Goal: Information Seeking & Learning: Learn about a topic

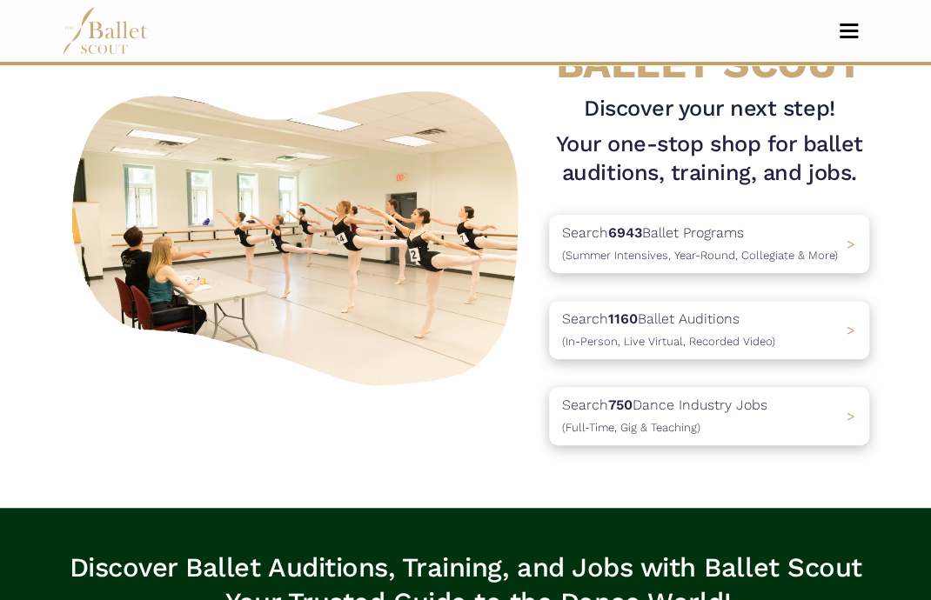
scroll to position [94, 0]
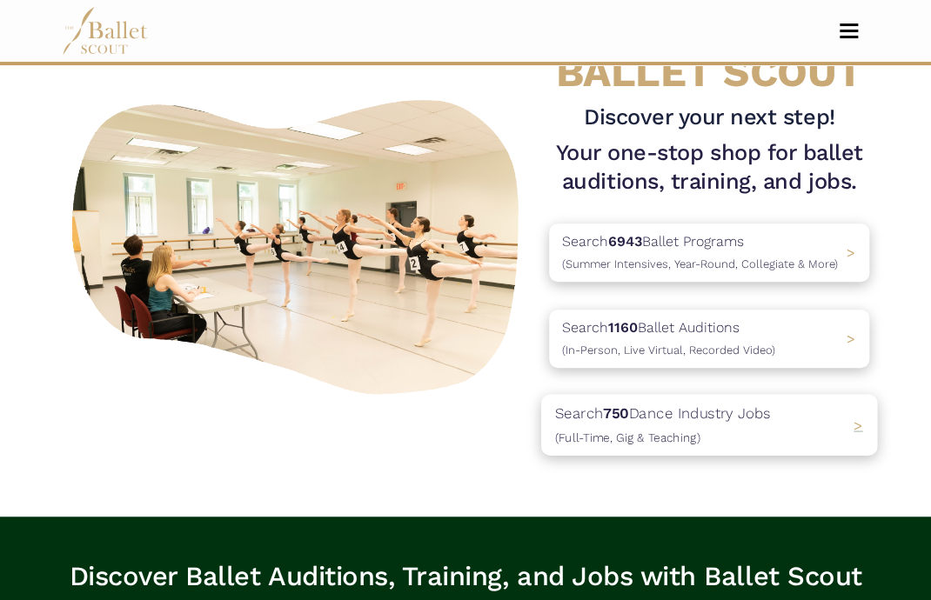
click at [684, 420] on p "Search 750 Dance Industry Jobs (Full-Time, Gig & Teaching)" at bounding box center [663, 424] width 216 height 47
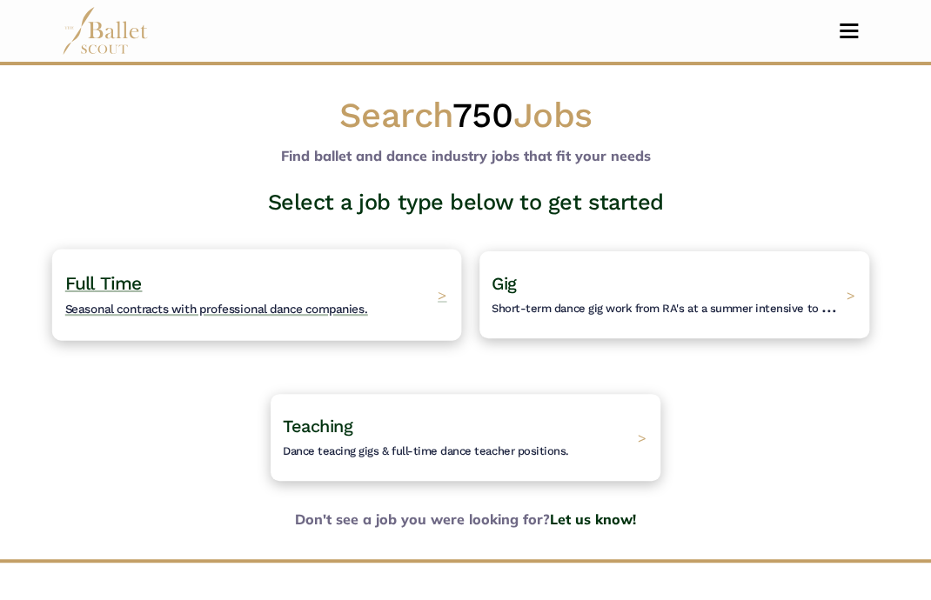
click at [226, 285] on h4 "Full Time Seasonal contracts with professional dance companies." at bounding box center [216, 296] width 303 height 48
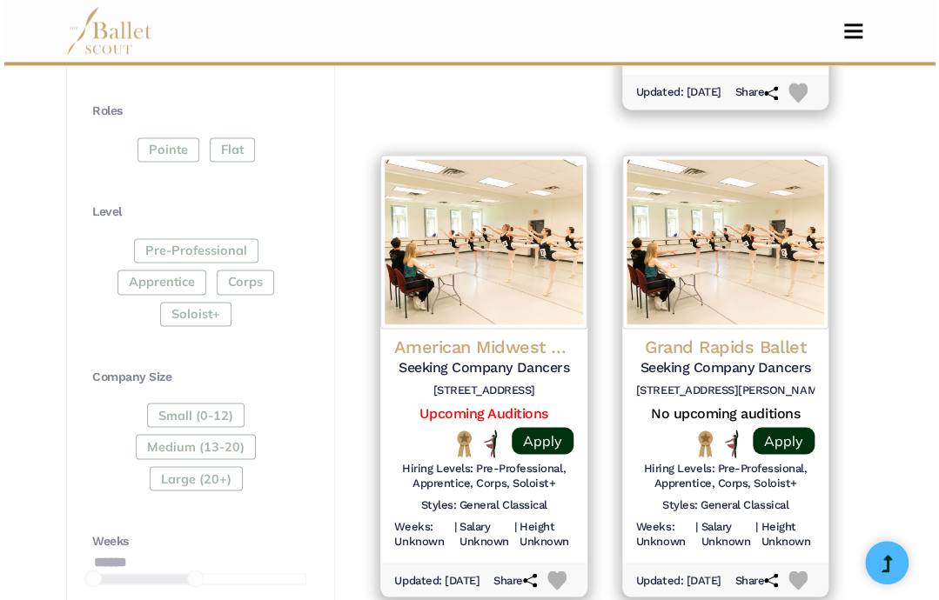
scroll to position [849, 0]
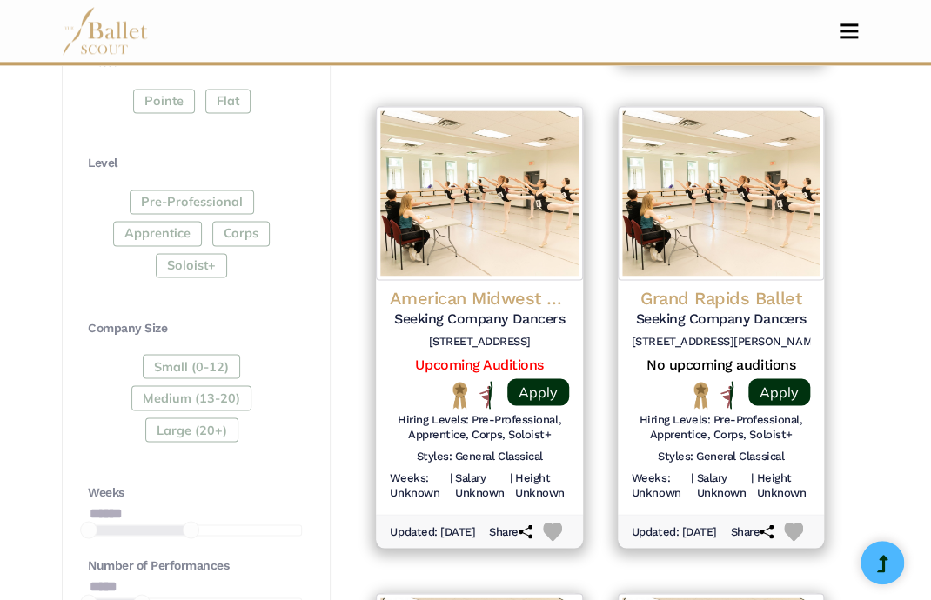
click at [319, 505] on div "**********" at bounding box center [196, 331] width 269 height 1477
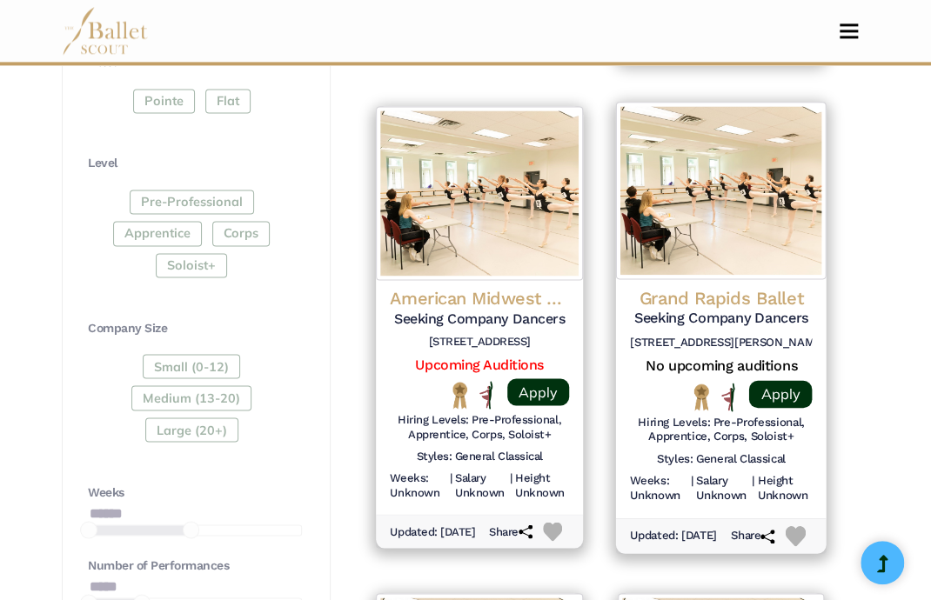
click at [748, 286] on h4 "Grand Rapids Ballet" at bounding box center [721, 297] width 182 height 23
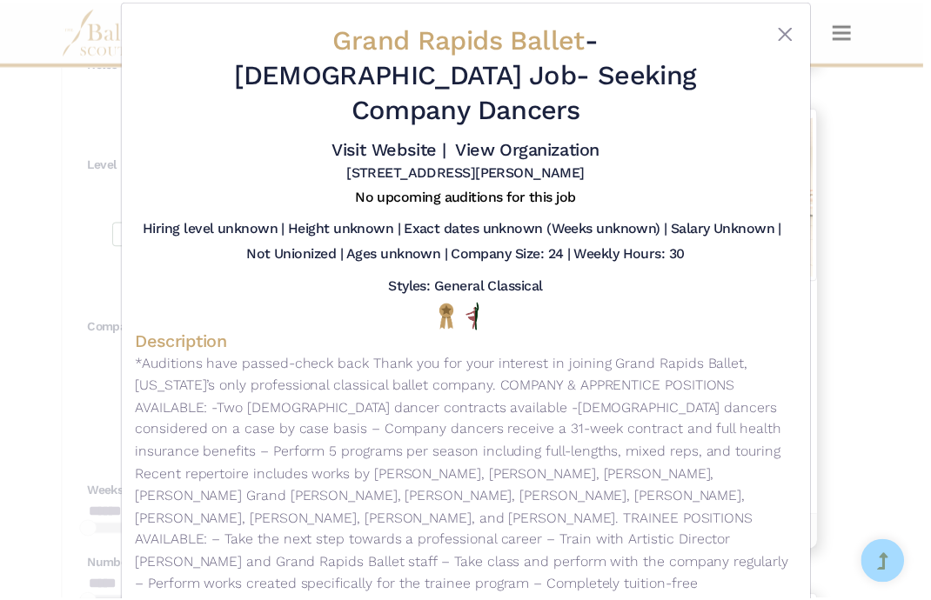
scroll to position [0, 0]
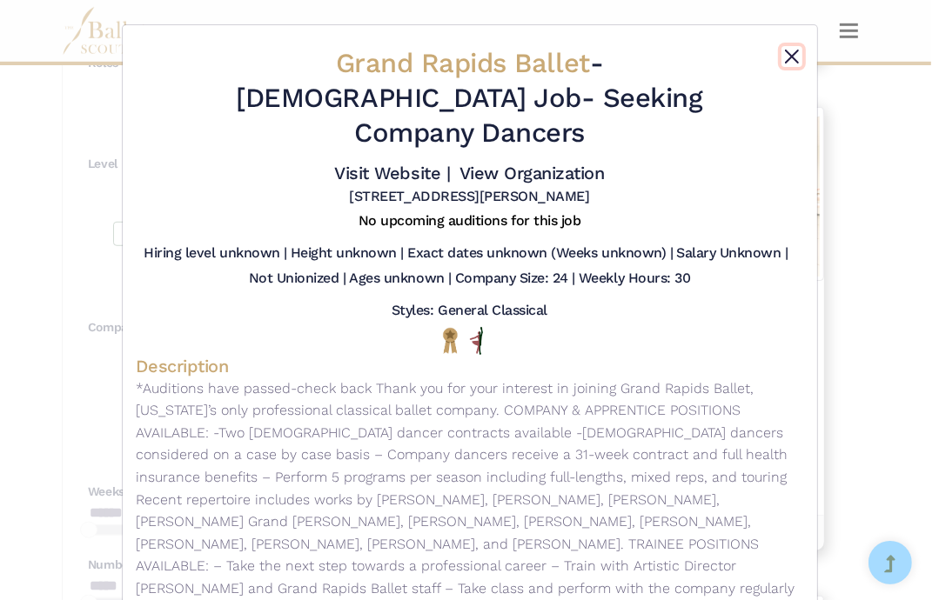
click at [784, 51] on button "Close" at bounding box center [791, 56] width 21 height 21
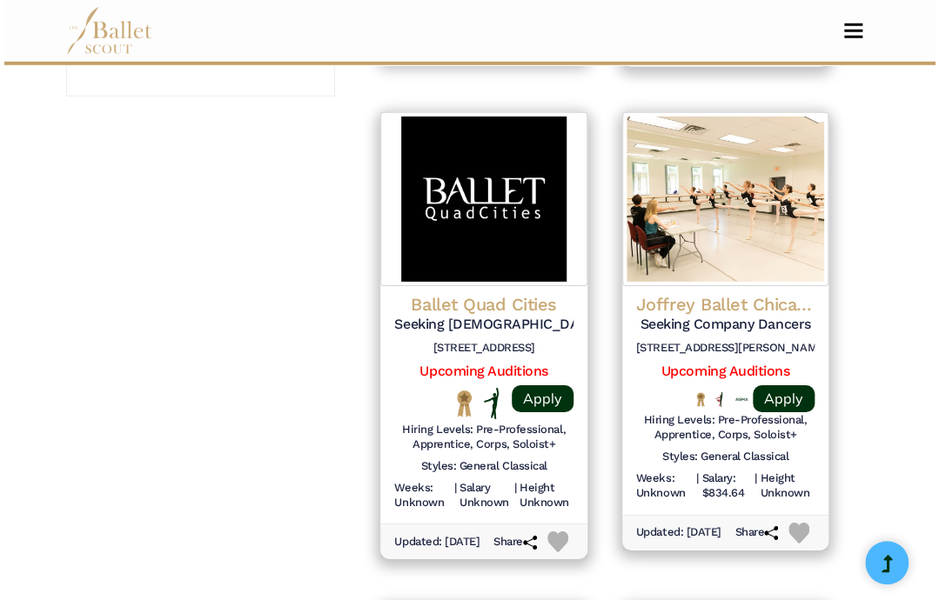
scroll to position [1827, 0]
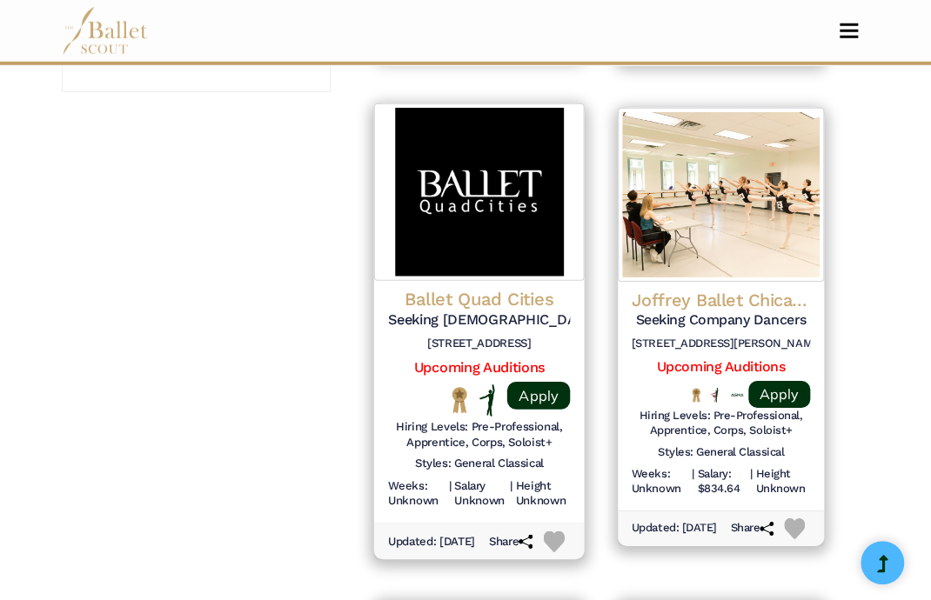
click at [480, 294] on h4 "Ballet Quad Cities" at bounding box center [479, 299] width 182 height 23
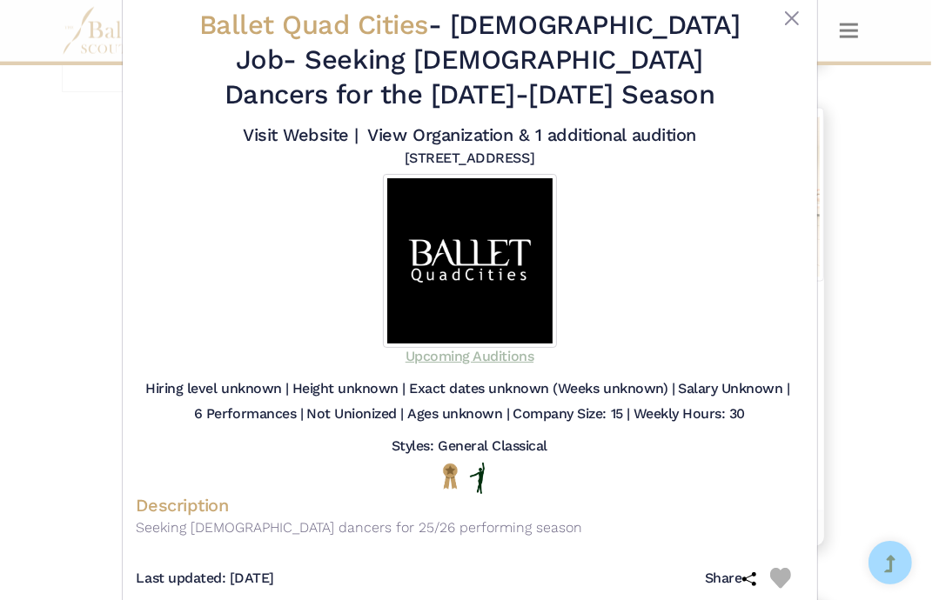
scroll to position [0, 0]
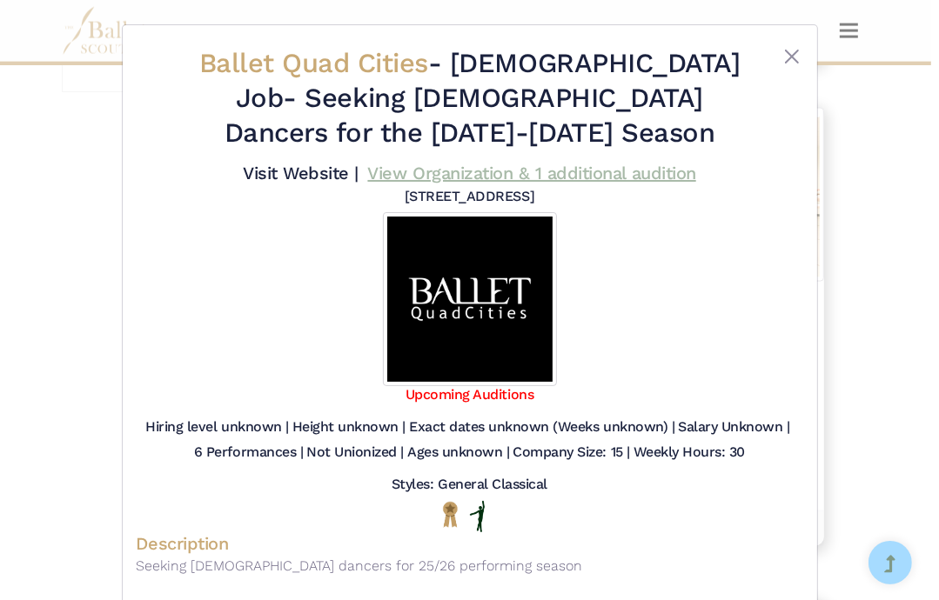
click at [485, 171] on link "View Organization & 1 additional audition" at bounding box center [532, 173] width 328 height 21
click at [312, 165] on link "Visit Website |" at bounding box center [301, 173] width 116 height 21
click at [787, 51] on button "Close" at bounding box center [791, 56] width 21 height 21
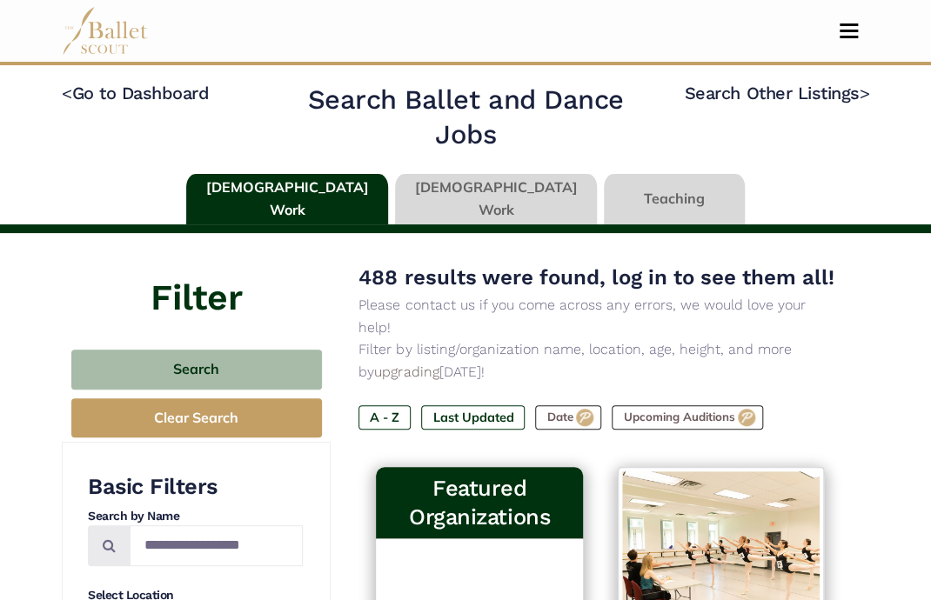
click at [480, 185] on link at bounding box center [496, 199] width 202 height 50
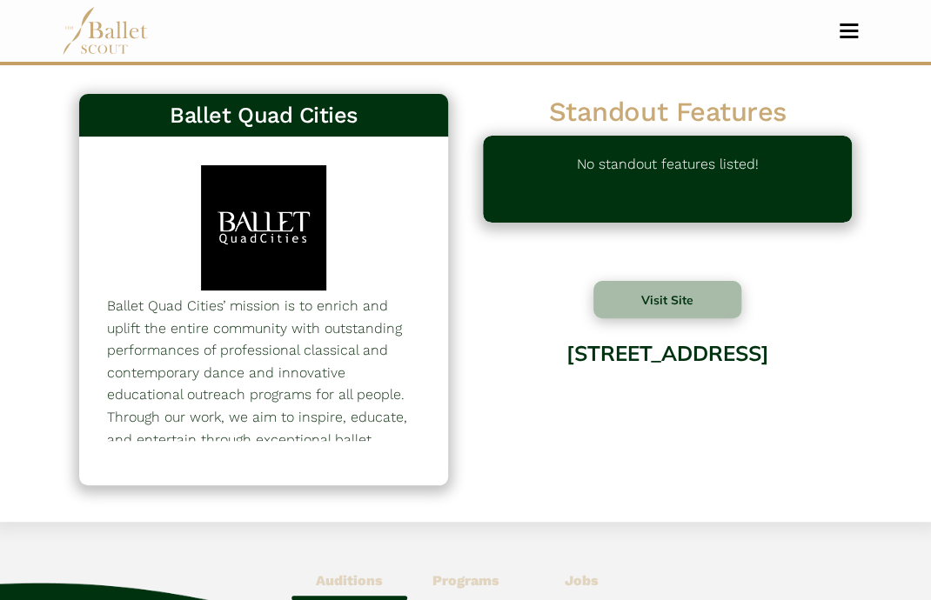
scroll to position [143, 0]
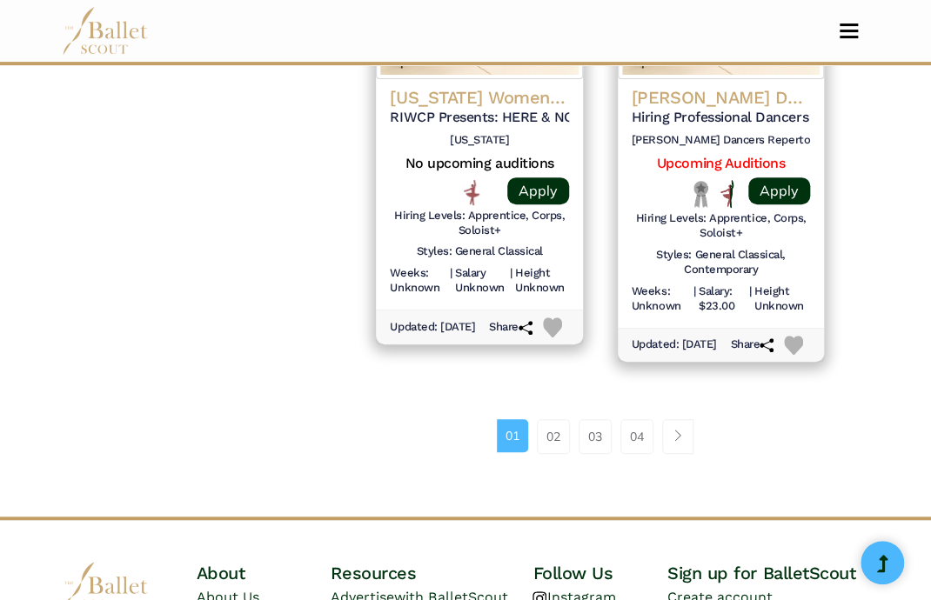
scroll to position [2508, 0]
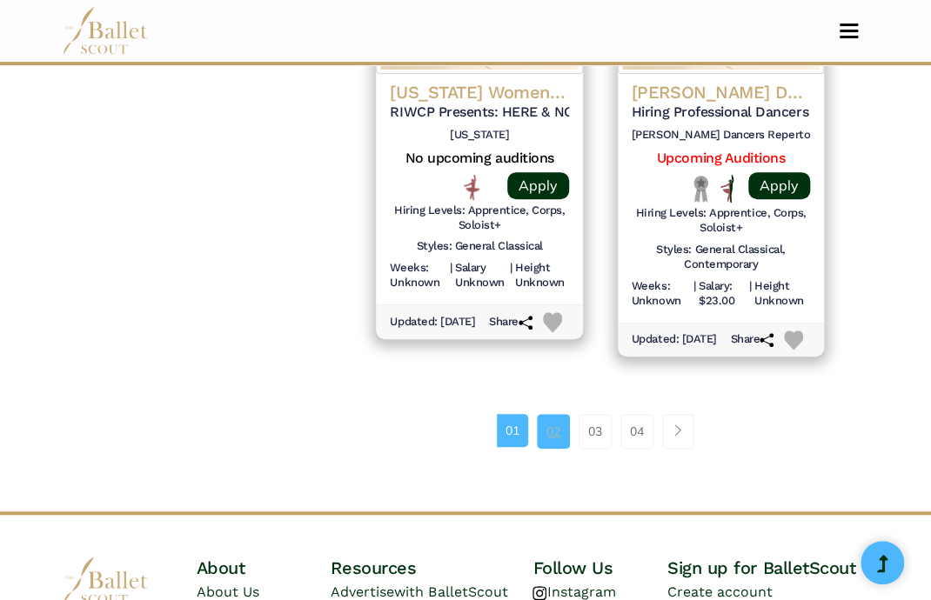
click at [559, 448] on link "02" at bounding box center [553, 431] width 33 height 35
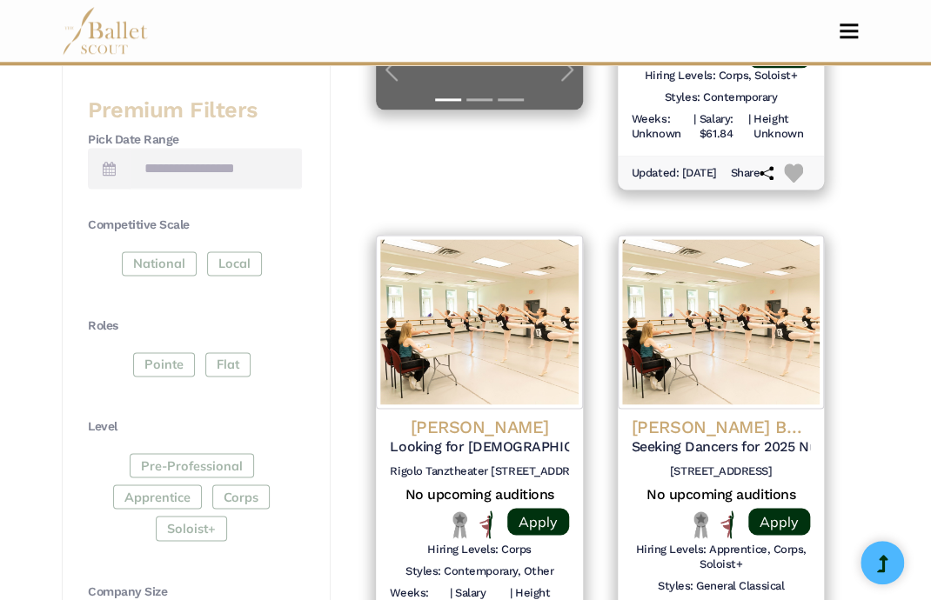
scroll to position [700, 0]
click at [324, 459] on div "**********" at bounding box center [196, 537] width 269 height 1590
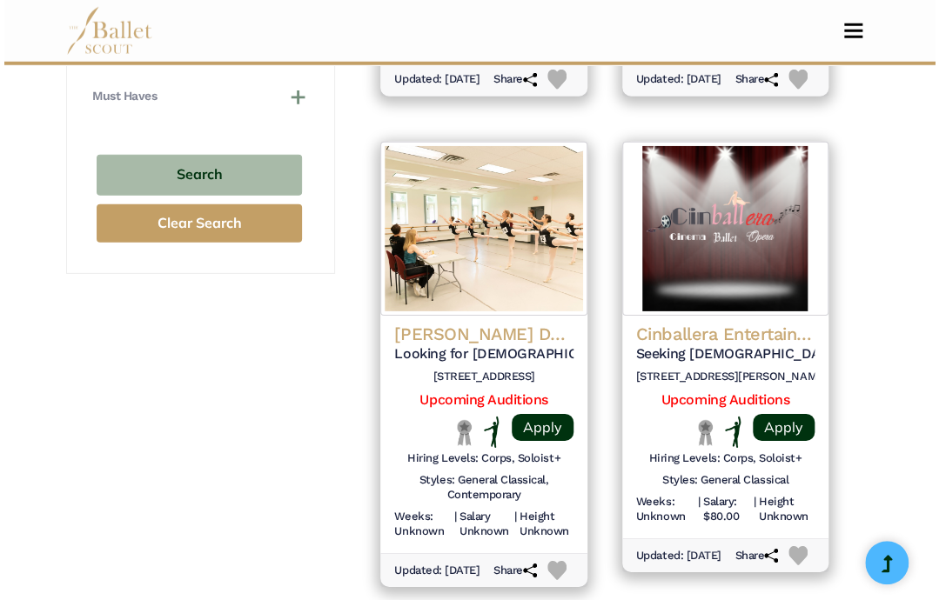
scroll to position [1761, 0]
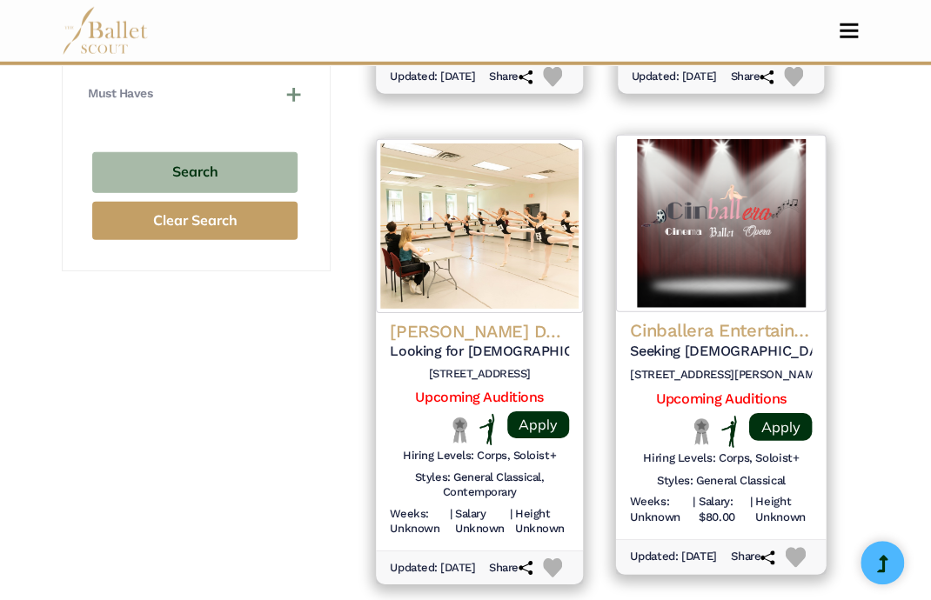
click at [770, 294] on img at bounding box center [720, 223] width 211 height 178
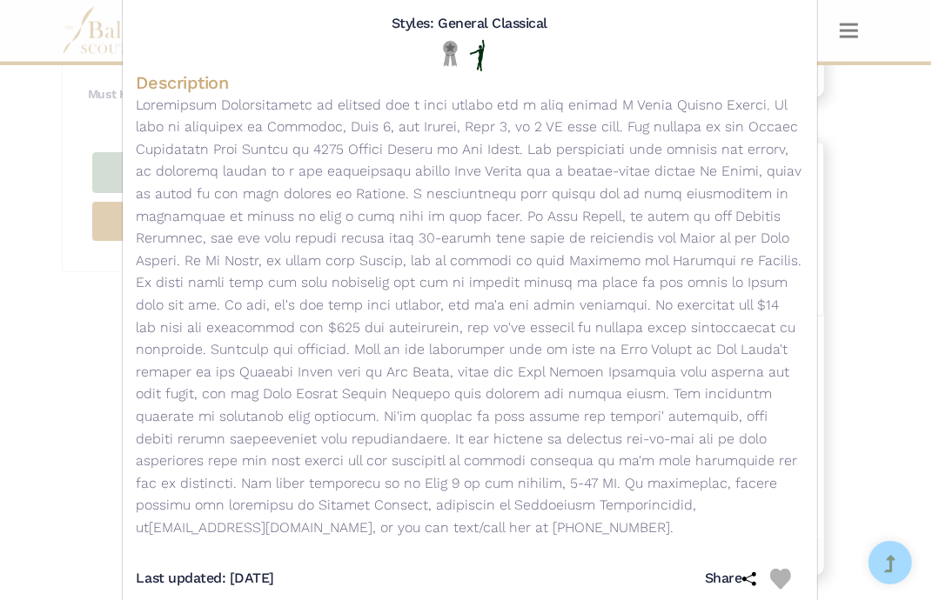
scroll to position [473, 0]
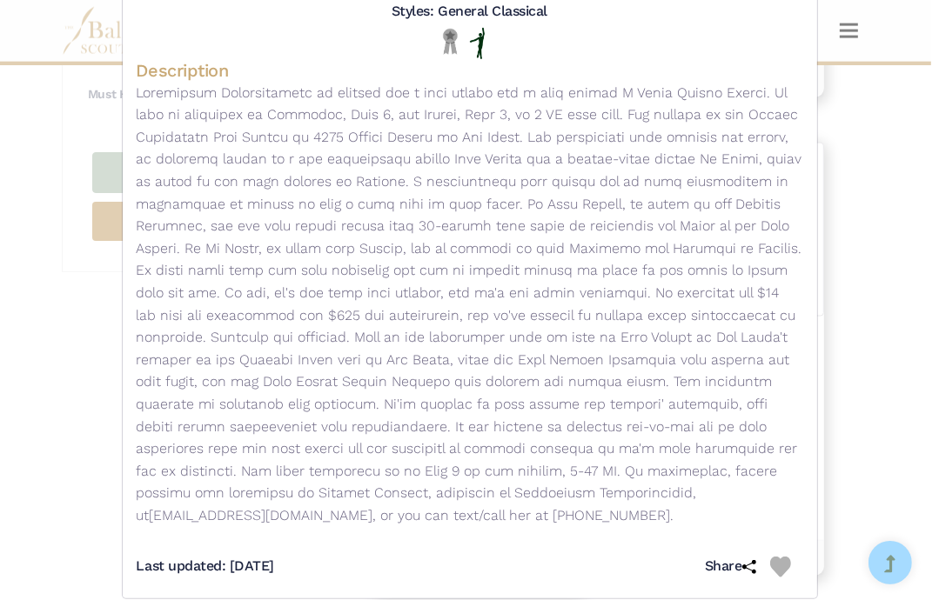
click at [473, 549] on div "Last updated: [DATE] Share" at bounding box center [470, 560] width 667 height 49
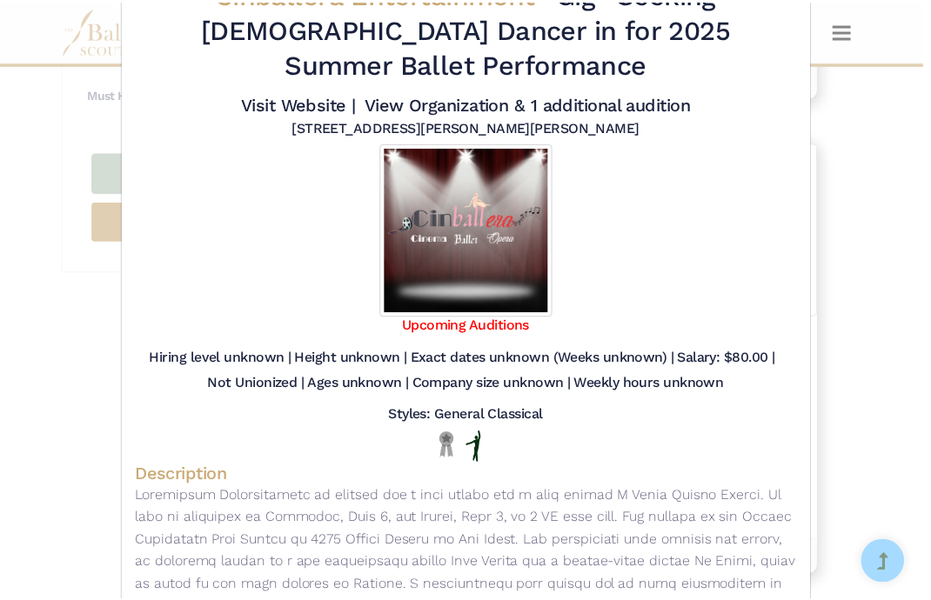
scroll to position [0, 0]
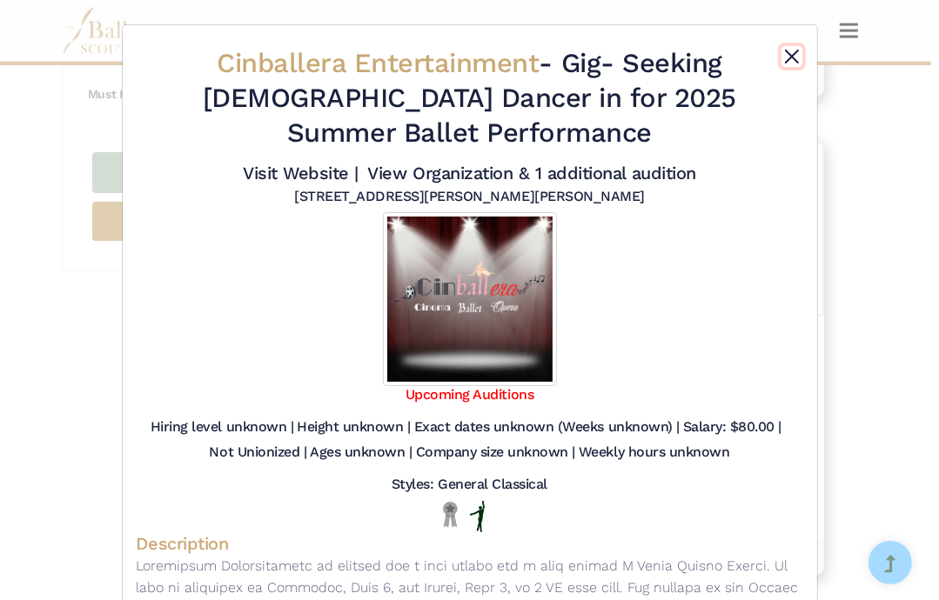
click at [788, 51] on button "Close" at bounding box center [791, 56] width 21 height 21
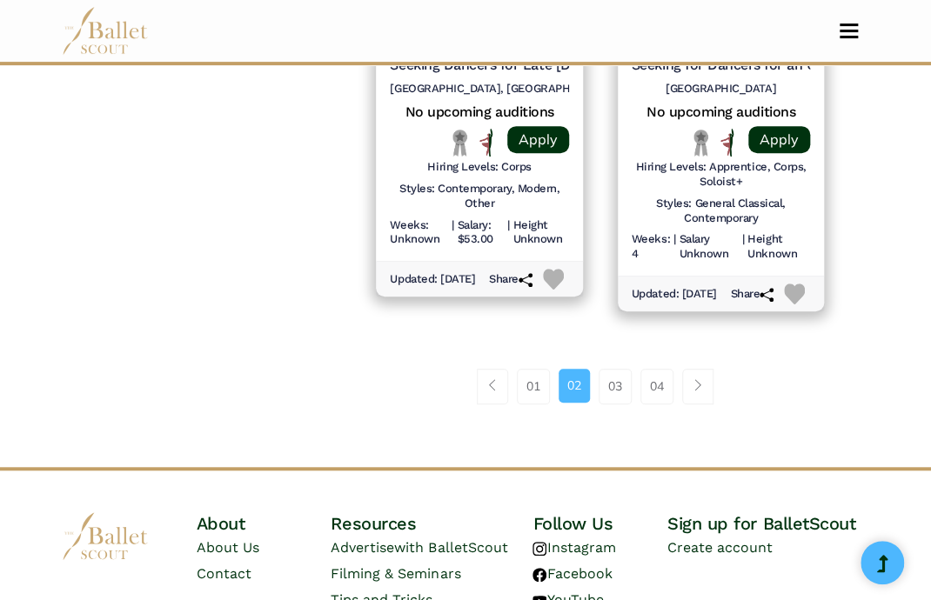
scroll to position [2548, 0]
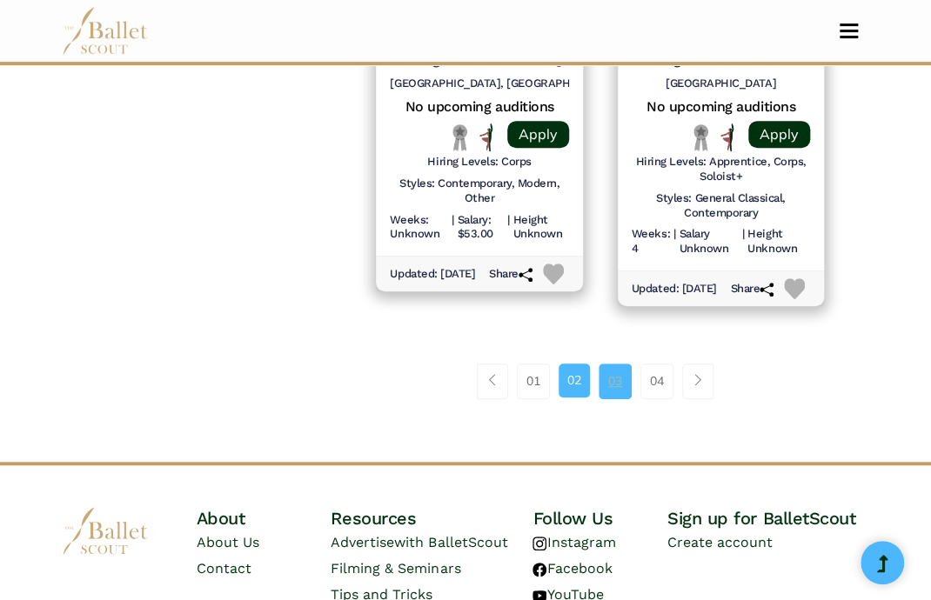
click at [616, 399] on link "03" at bounding box center [615, 381] width 33 height 35
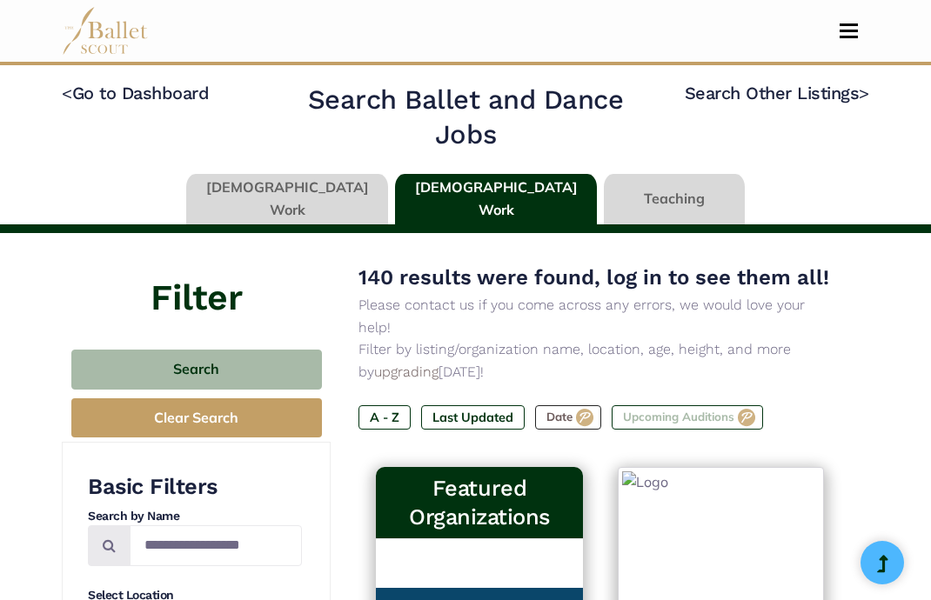
type input "******"
type input "*****"
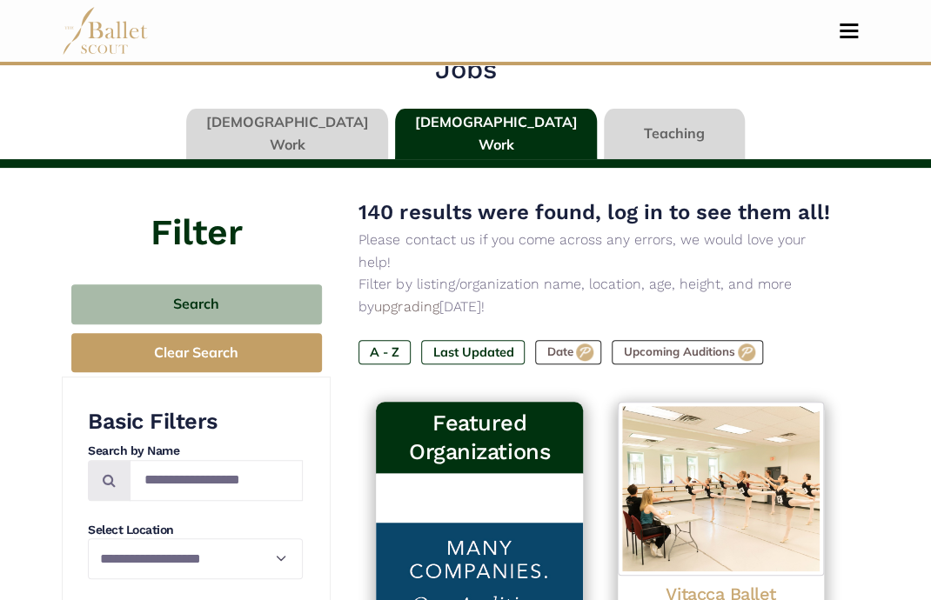
scroll to position [66, 0]
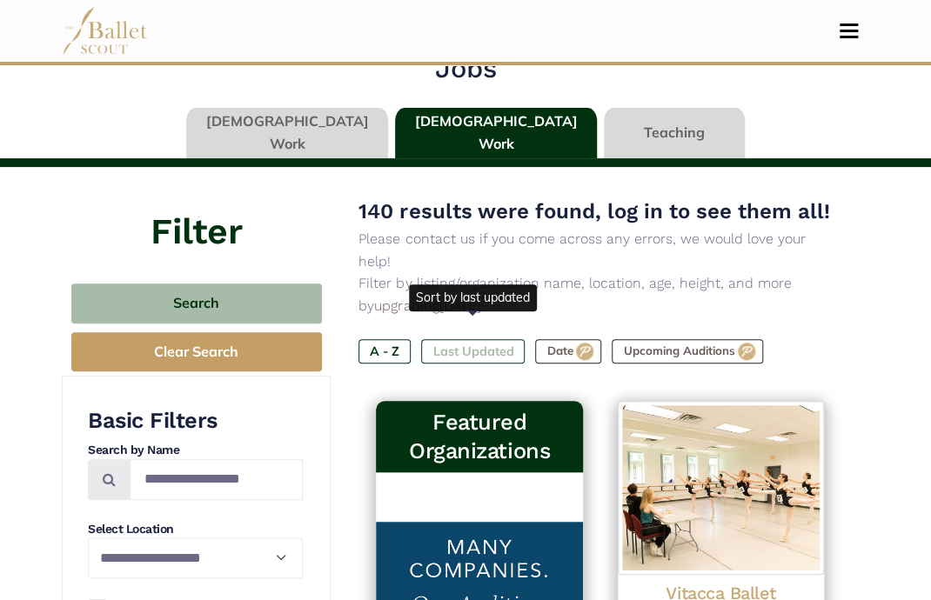
click at [453, 339] on label "Last Updated" at bounding box center [473, 351] width 104 height 24
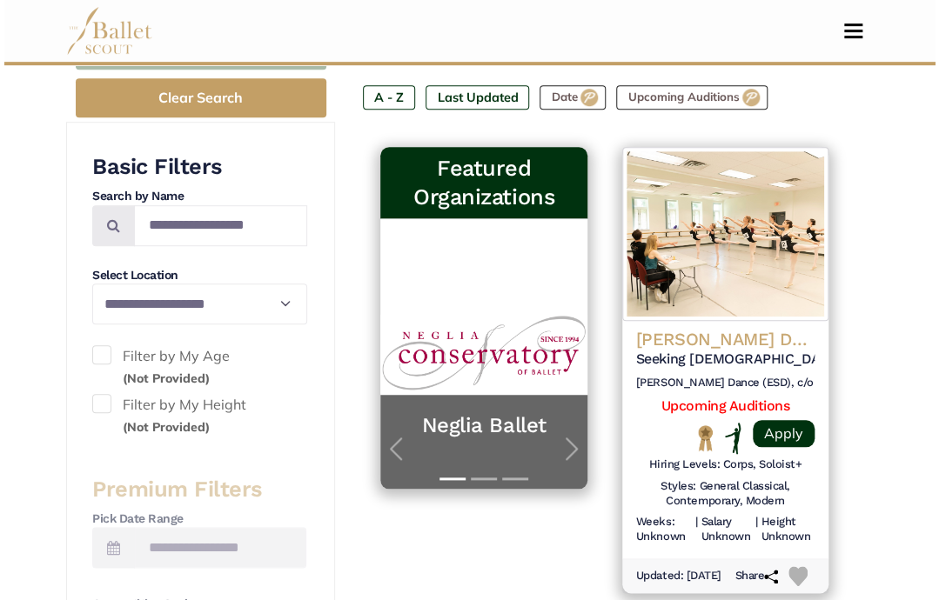
scroll to position [326, 0]
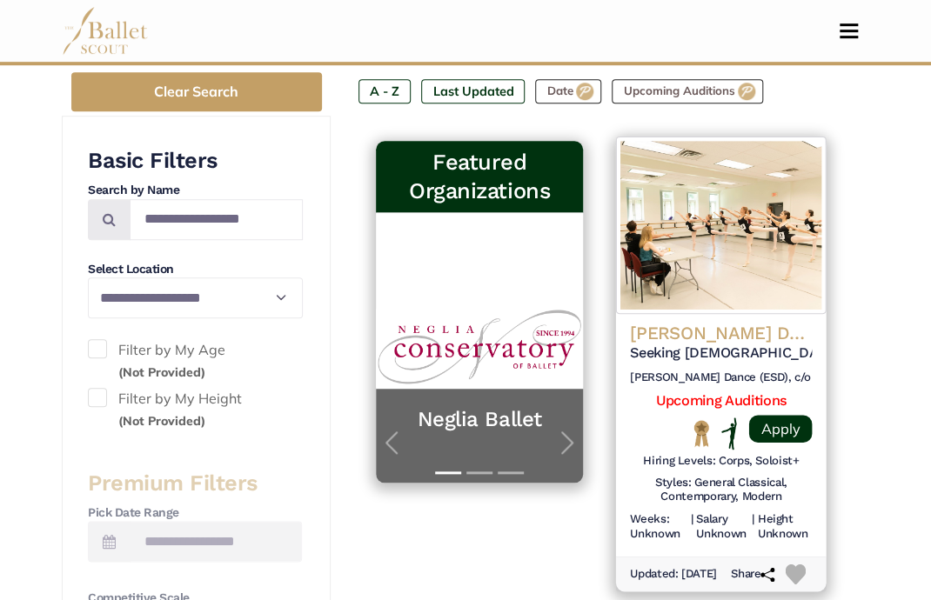
click at [724, 321] on h4 "[PERSON_NAME] Dance" at bounding box center [721, 332] width 182 height 23
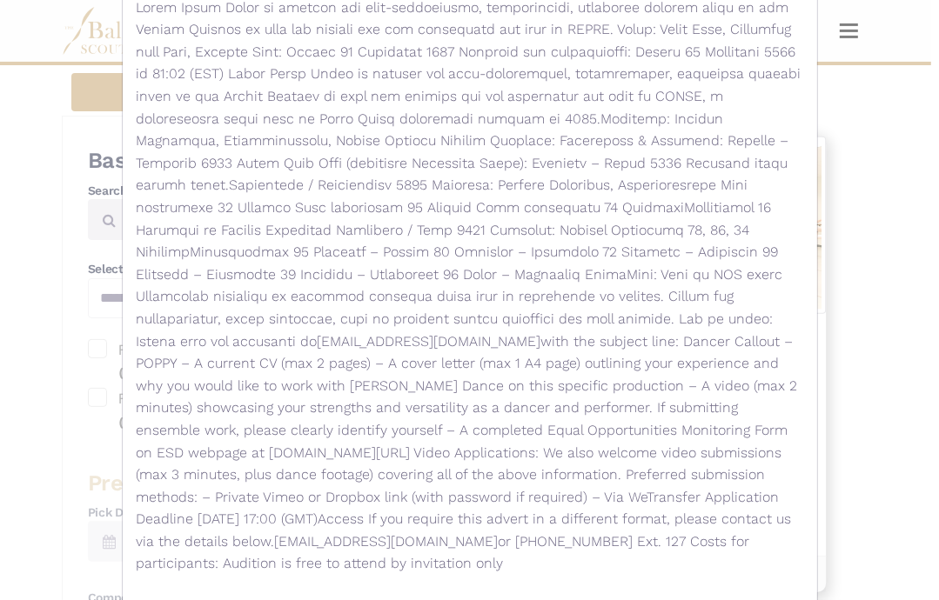
scroll to position [0, 0]
